Goal: Complete application form

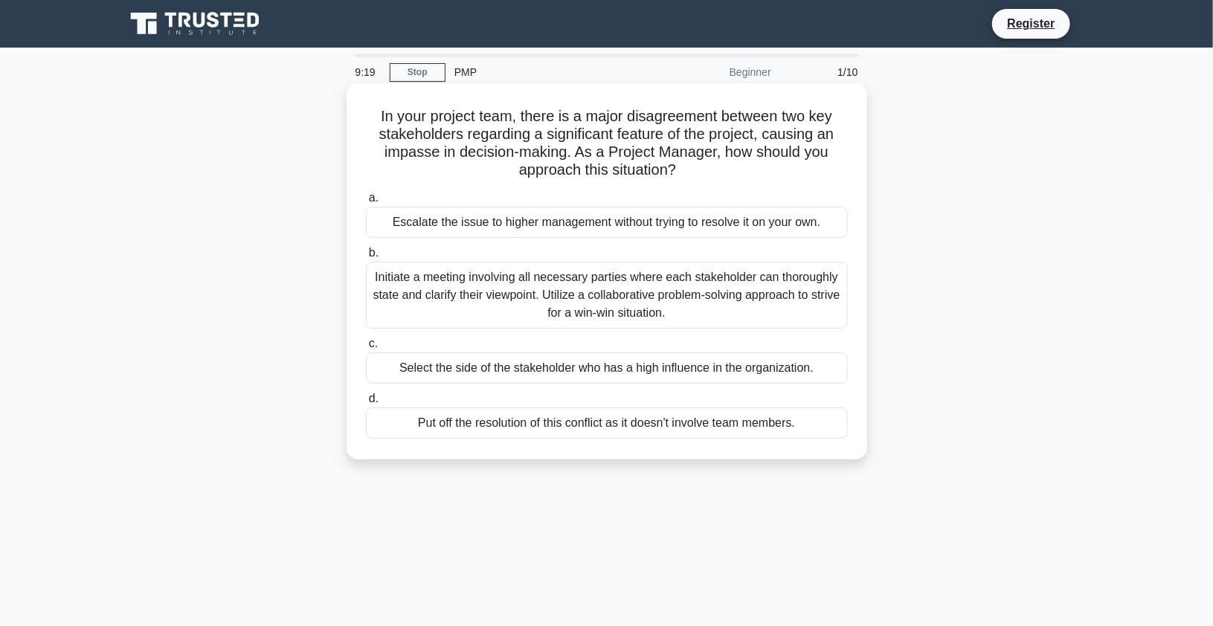
click at [545, 294] on div "Initiate a meeting involving all necessary parties where each stakeholder can t…" at bounding box center [607, 295] width 482 height 67
click at [366, 258] on input "b. Initiate a meeting involving all necessary parties where each stakeholder ca…" at bounding box center [366, 253] width 0 height 10
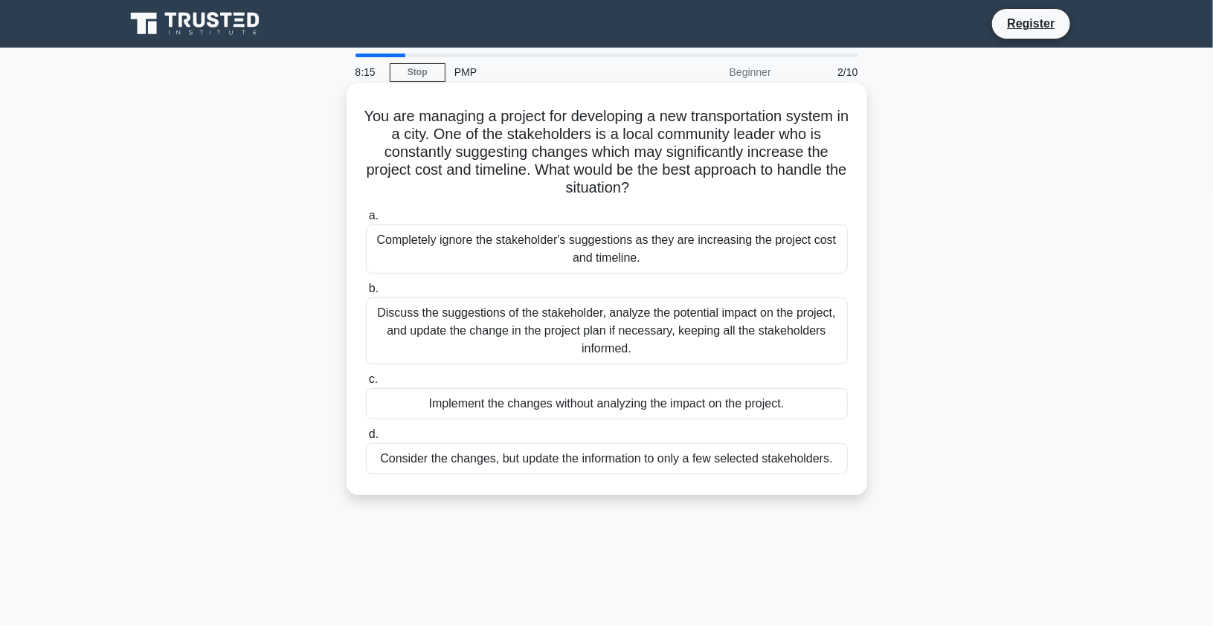
click at [466, 327] on div "Discuss the suggestions of the stakeholder, analyze the potential impact on the…" at bounding box center [607, 331] width 482 height 67
click at [366, 294] on input "b. Discuss the suggestions of the stakeholder, analyze the potential impact on …" at bounding box center [366, 289] width 0 height 10
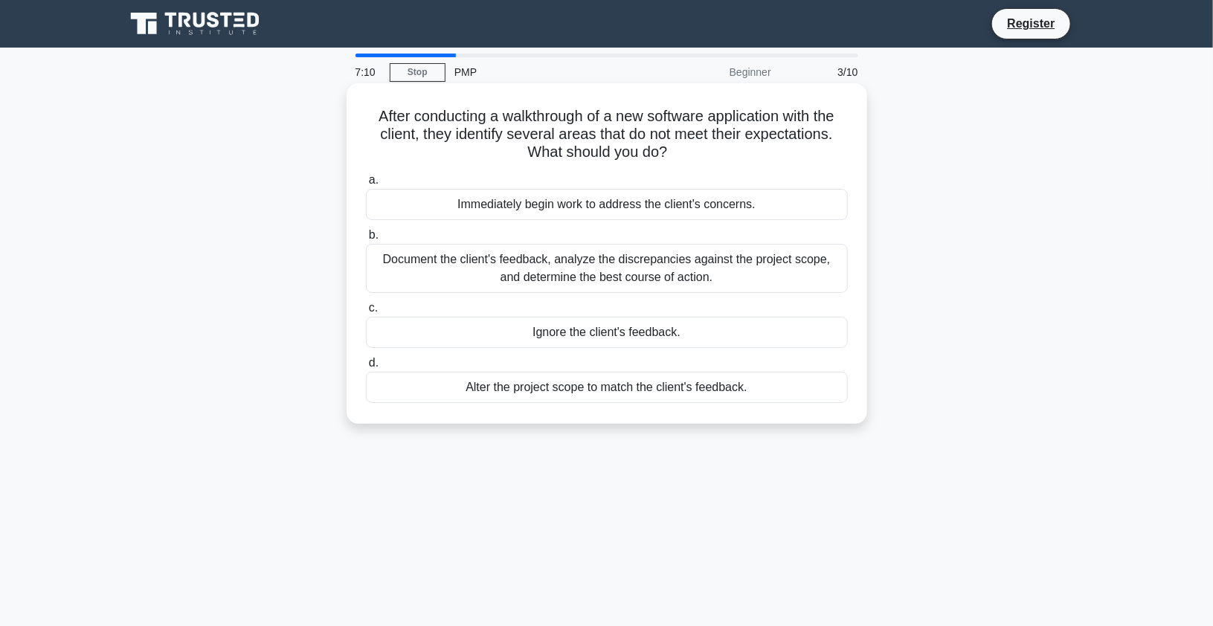
click at [535, 273] on div "Document the client's feedback, analyze the discrepancies against the project s…" at bounding box center [607, 268] width 482 height 49
click at [366, 240] on input "b. Document the client's feedback, analyze the discrepancies against the projec…" at bounding box center [366, 236] width 0 height 10
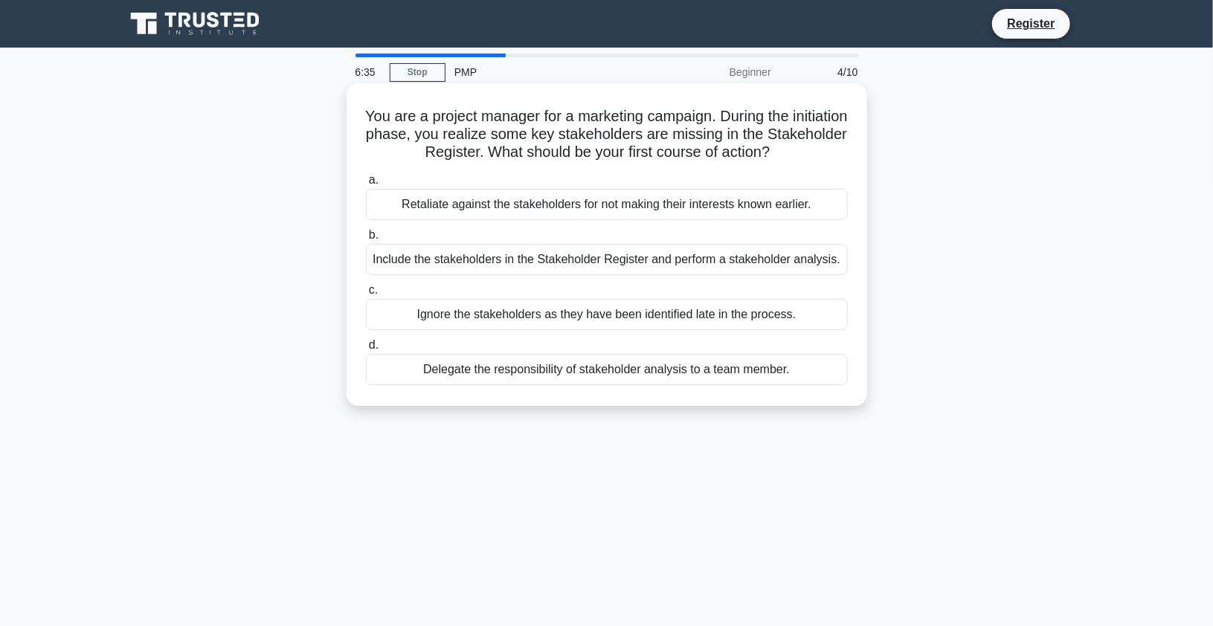
click at [598, 263] on div "Include the stakeholders in the Stakeholder Register and perform a stakeholder …" at bounding box center [607, 259] width 482 height 31
click at [366, 240] on input "b. Include the stakeholders in the Stakeholder Register and perform a stakehold…" at bounding box center [366, 236] width 0 height 10
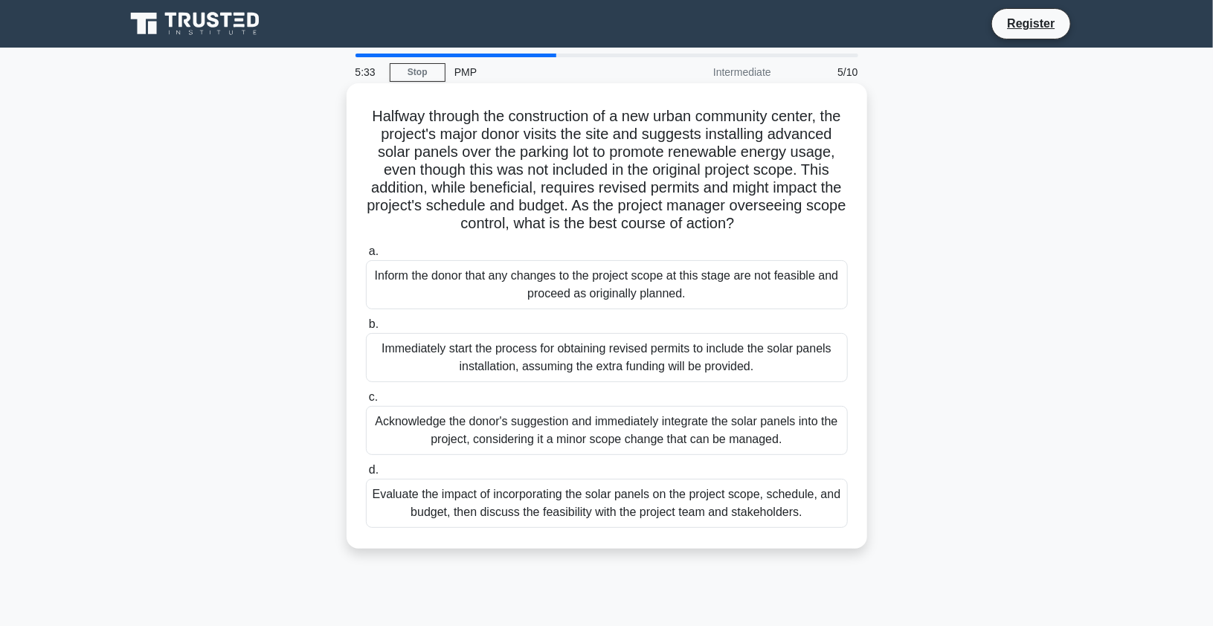
click at [553, 528] on div "Evaluate the impact of incorporating the solar panels on the project scope, sch…" at bounding box center [607, 503] width 482 height 49
click at [366, 475] on input "d. Evaluate the impact of incorporating the solar panels on the project scope, …" at bounding box center [366, 471] width 0 height 10
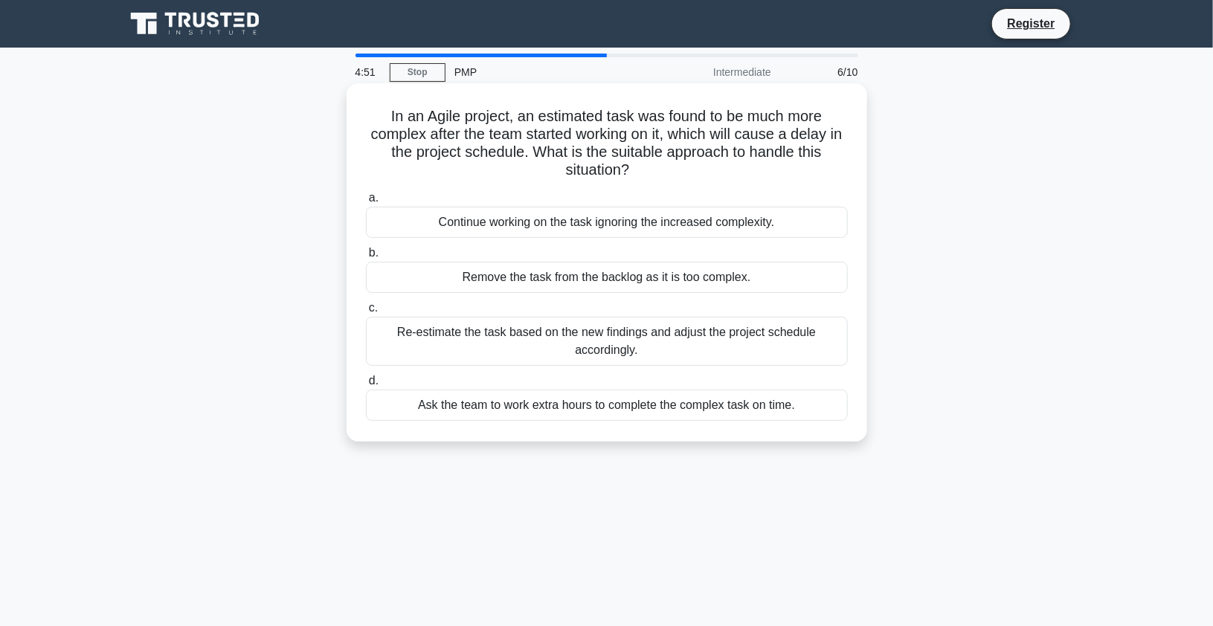
click at [524, 343] on div "Re-estimate the task based on the new findings and adjust the project schedule …" at bounding box center [607, 341] width 482 height 49
click at [366, 313] on input "c. Re-estimate the task based on the new findings and adjust the project schedu…" at bounding box center [366, 309] width 0 height 10
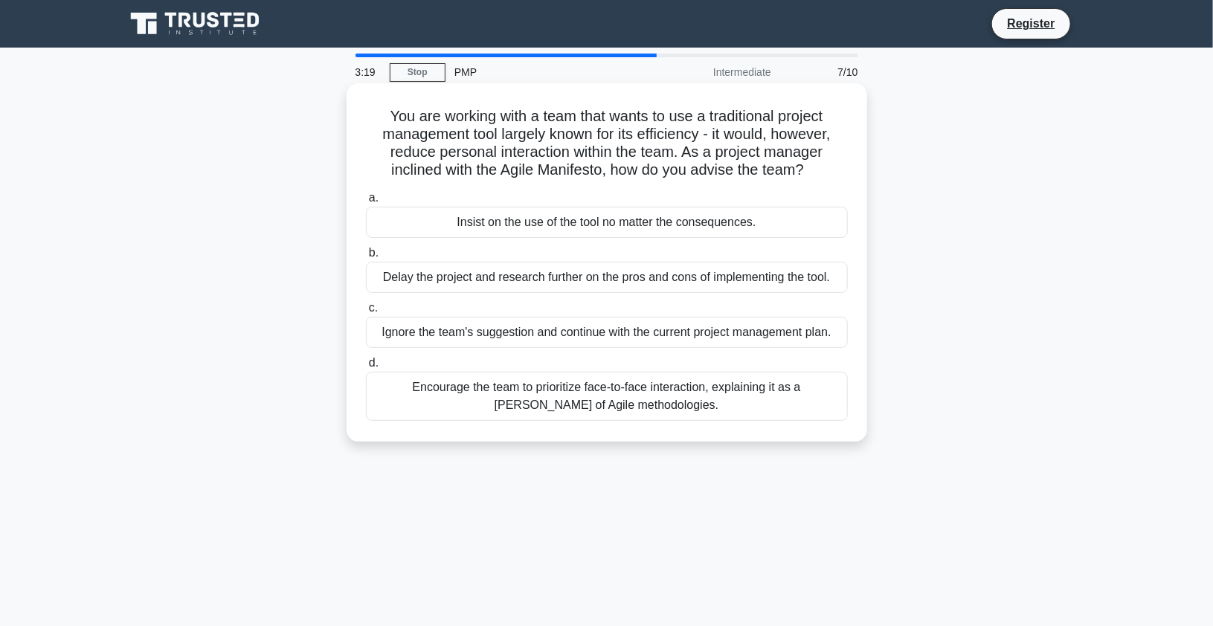
click at [574, 400] on div "Encourage the team to prioritize face-to-face interaction, explaining it as a […" at bounding box center [607, 396] width 482 height 49
click at [366, 368] on input "d. Encourage the team to prioritize face-to-face interaction, explaining it as …" at bounding box center [366, 364] width 0 height 10
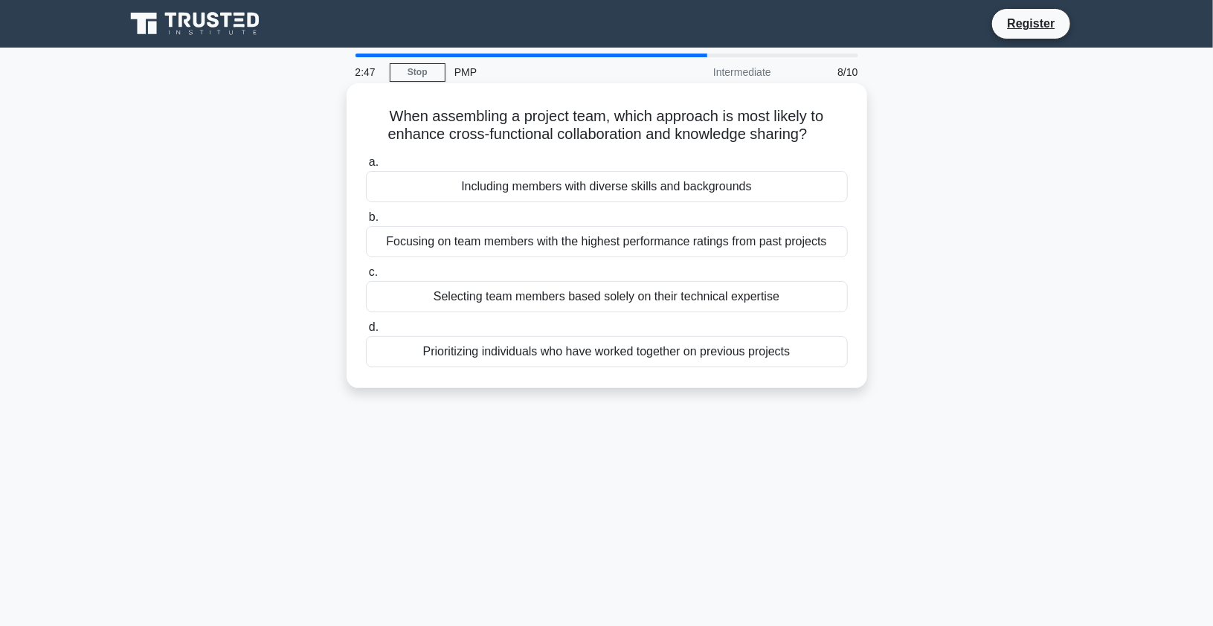
click at [599, 356] on div "Prioritizing individuals who have worked together on previous projects" at bounding box center [607, 351] width 482 height 31
click at [366, 333] on input "d. Prioritizing individuals who have worked together on previous projects" at bounding box center [366, 328] width 0 height 10
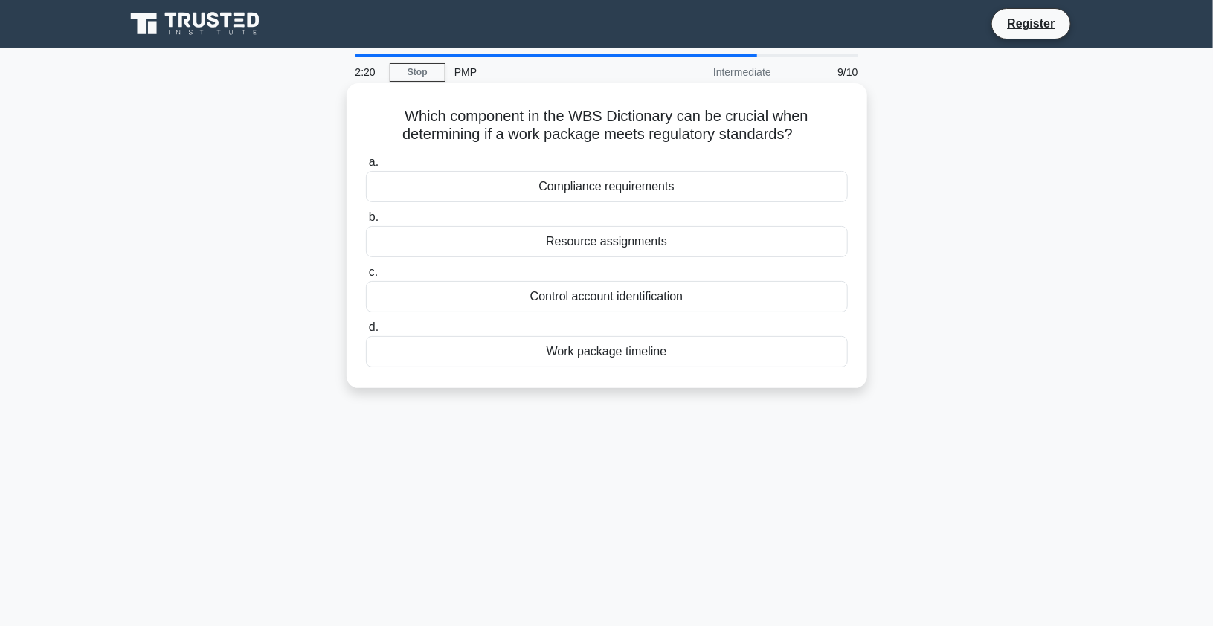
click at [558, 300] on div "Control account identification" at bounding box center [607, 296] width 482 height 31
click at [366, 277] on input "c. Control account identification" at bounding box center [366, 273] width 0 height 10
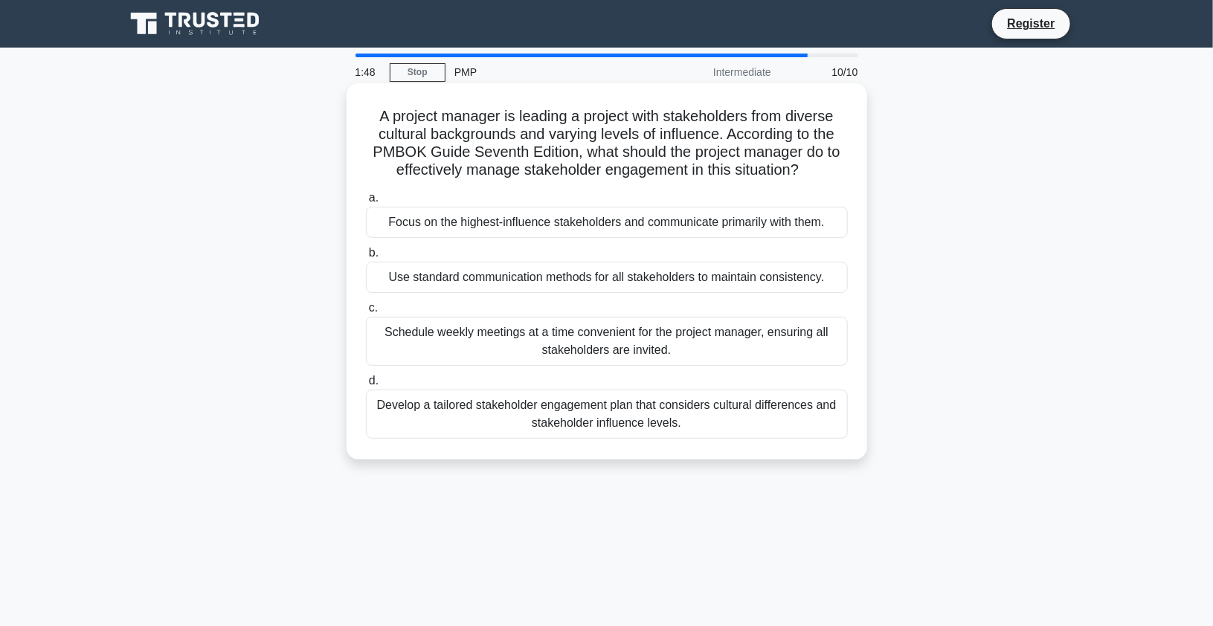
click at [522, 277] on div "Use standard communication methods for all stakeholders to maintain consistency." at bounding box center [607, 277] width 482 height 31
click at [366, 258] on input "b. Use standard communication methods for all stakeholders to maintain consiste…" at bounding box center [366, 253] width 0 height 10
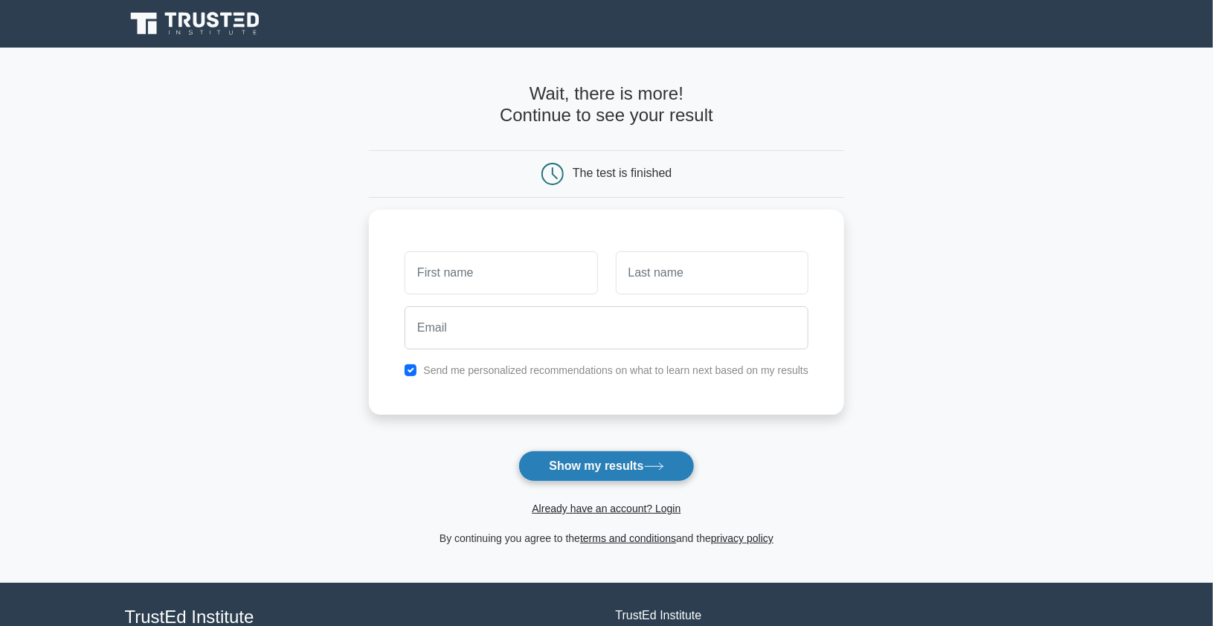
click at [568, 460] on button "Show my results" at bounding box center [607, 466] width 176 height 31
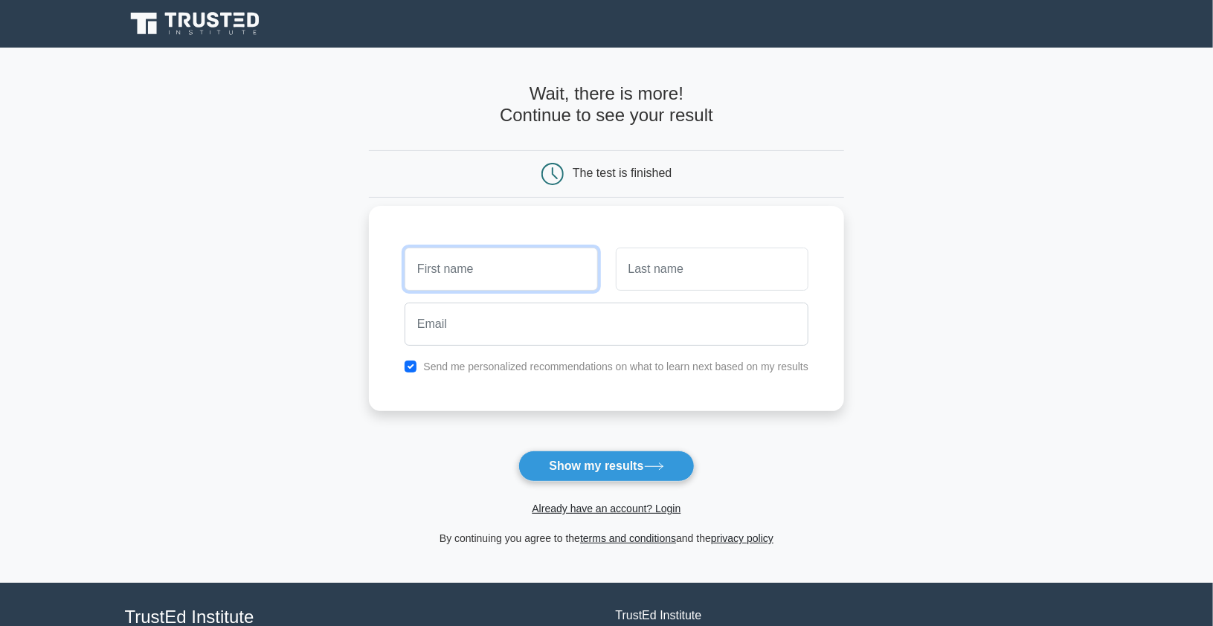
click at [478, 262] on input "text" at bounding box center [501, 269] width 193 height 43
type input "abdulaziz"
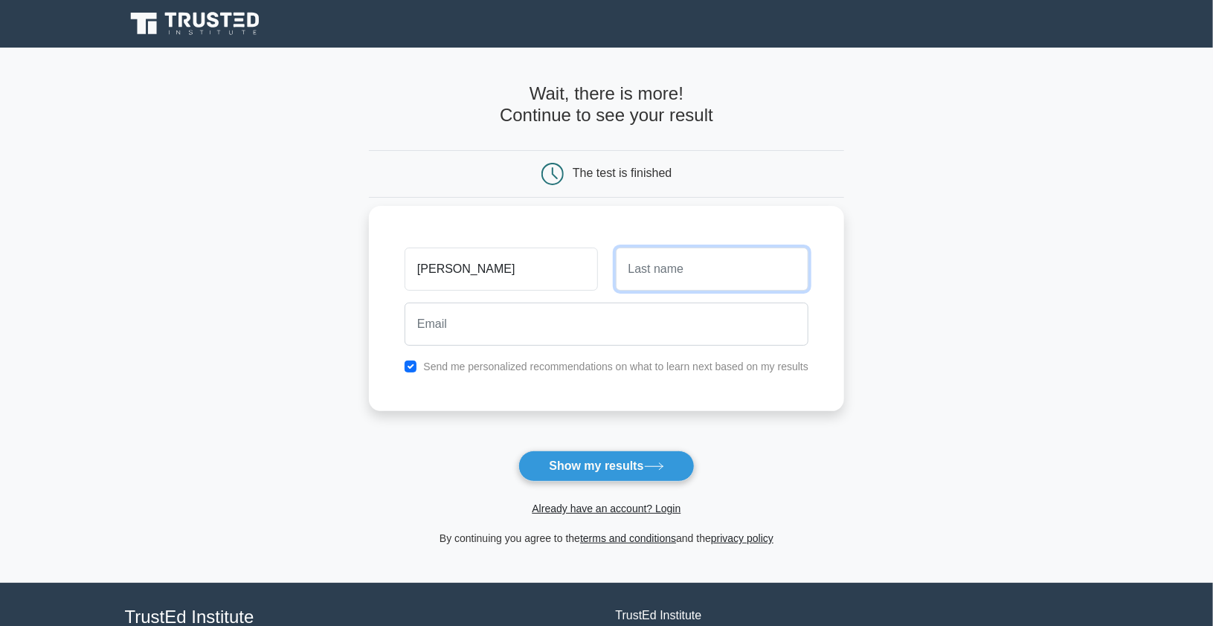
click at [619, 283] on input "text" at bounding box center [712, 269] width 193 height 43
type input "merdah"
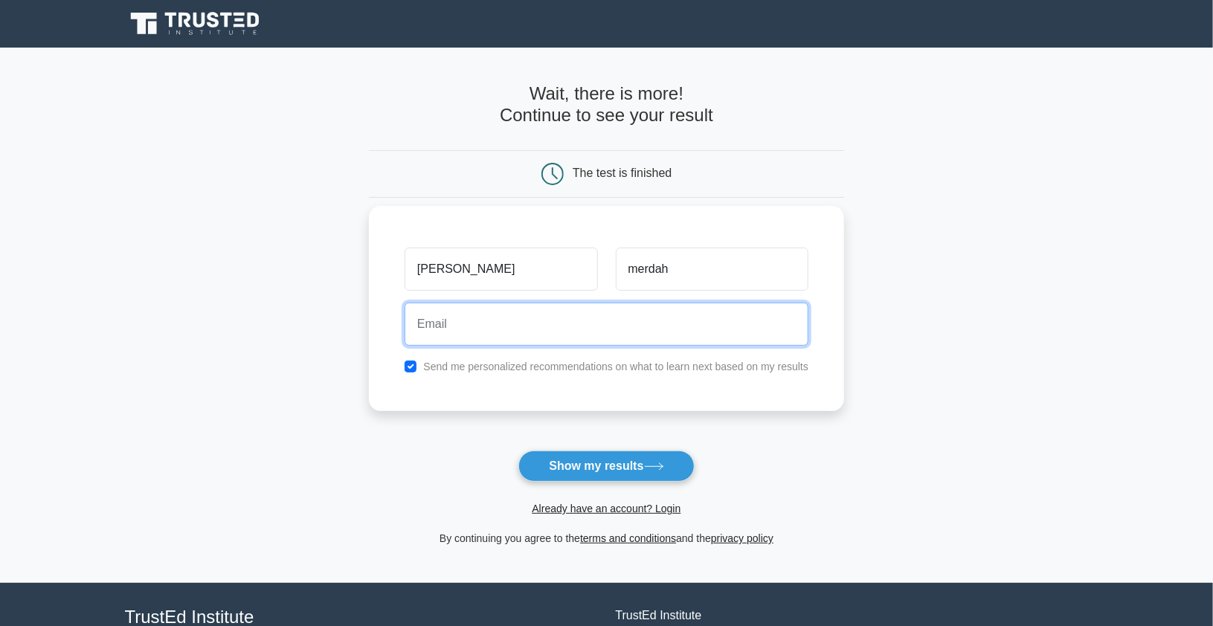
click at [534, 327] on input "email" at bounding box center [607, 324] width 404 height 43
type input "abdulazizmerda@gmail.com"
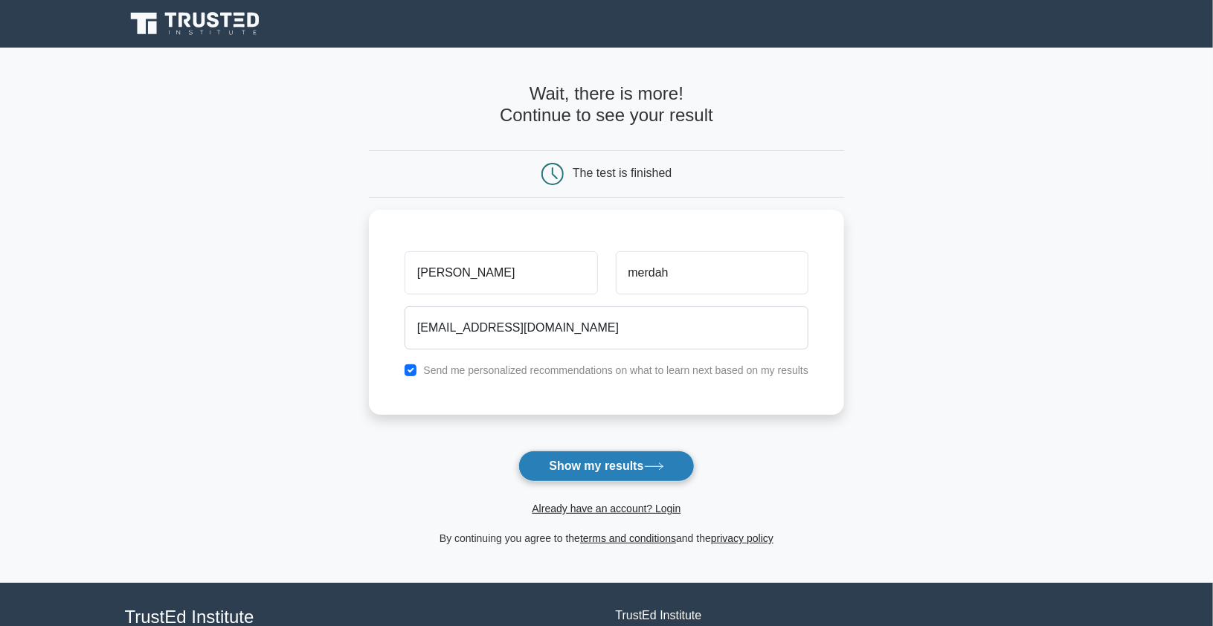
click at [555, 466] on button "Show my results" at bounding box center [607, 466] width 176 height 31
